Goal: Transaction & Acquisition: Purchase product/service

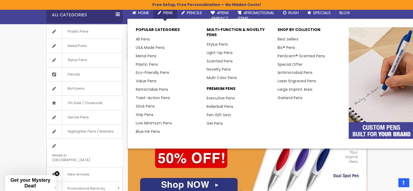
click at [167, 13] on span "Pens" at bounding box center [168, 13] width 10 height 6
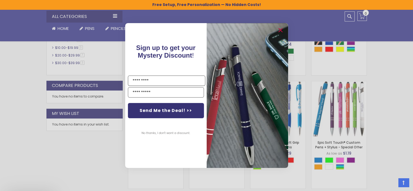
scroll to position [336, 0]
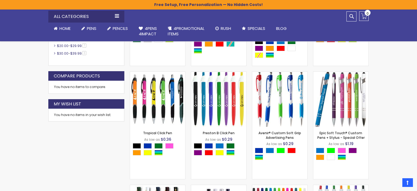
click at [48, 155] on div "Close dialog Sign up to get your Mystery Discount ! Name Email Send Me the Deal…" at bounding box center [208, 95] width 417 height 191
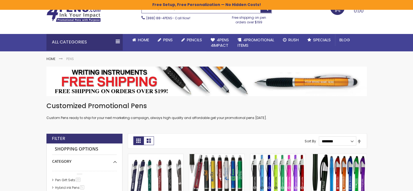
scroll to position [0, 0]
